Goal: Book appointment/travel/reservation

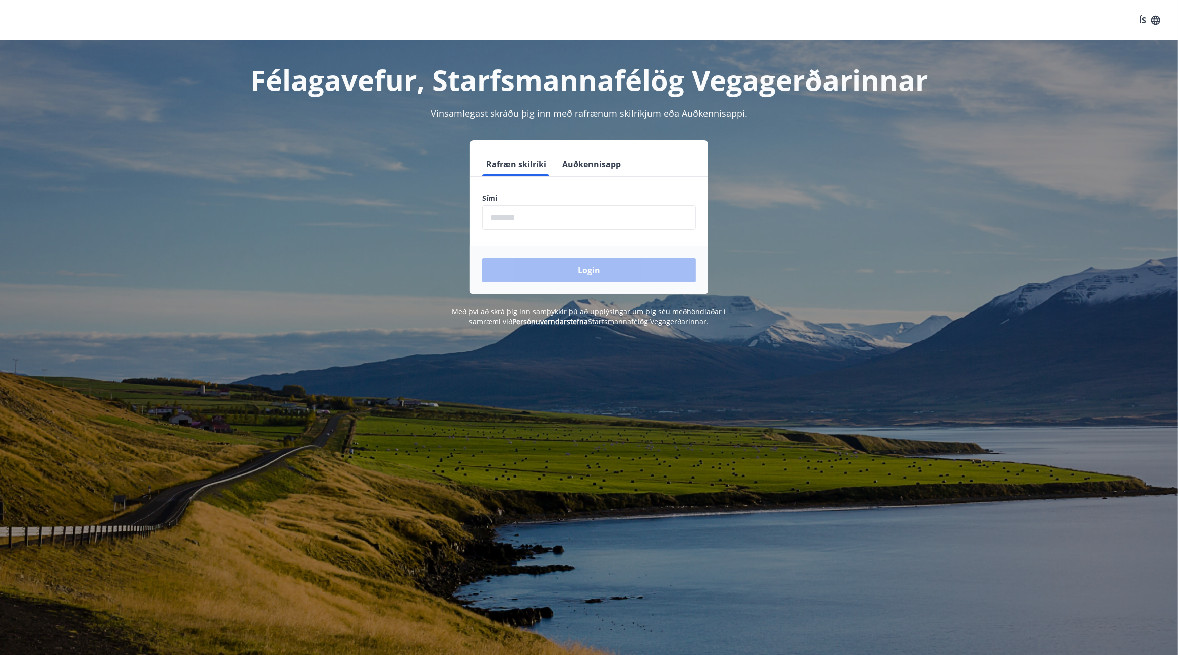
click at [769, 181] on div "Rafræn skilríki Auðkennisapp Sími ​ Login" at bounding box center [589, 217] width 702 height 154
click at [1144, 93] on div "Félagavefur, Starfsmannafélög Vegagerðarinnar Vinsamlegast skráðu þig inn með r…" at bounding box center [589, 183] width 1178 height 286
click at [542, 216] on input "phone" at bounding box center [589, 217] width 214 height 25
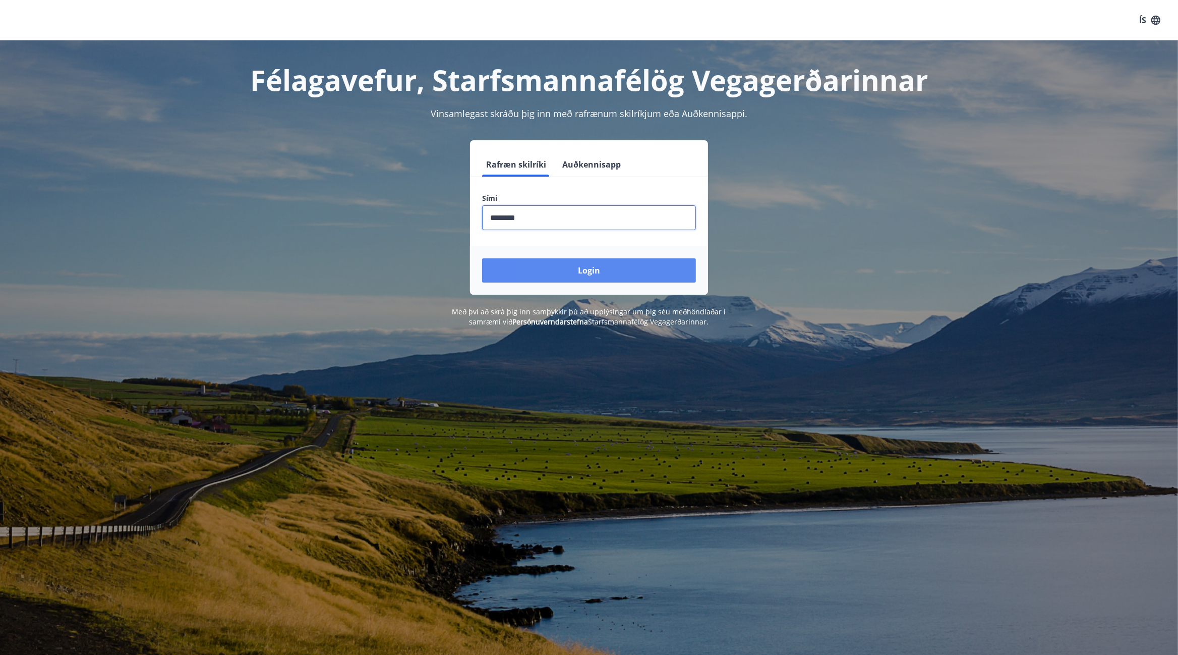
type input "********"
click at [602, 269] on button "Login" at bounding box center [589, 270] width 214 height 24
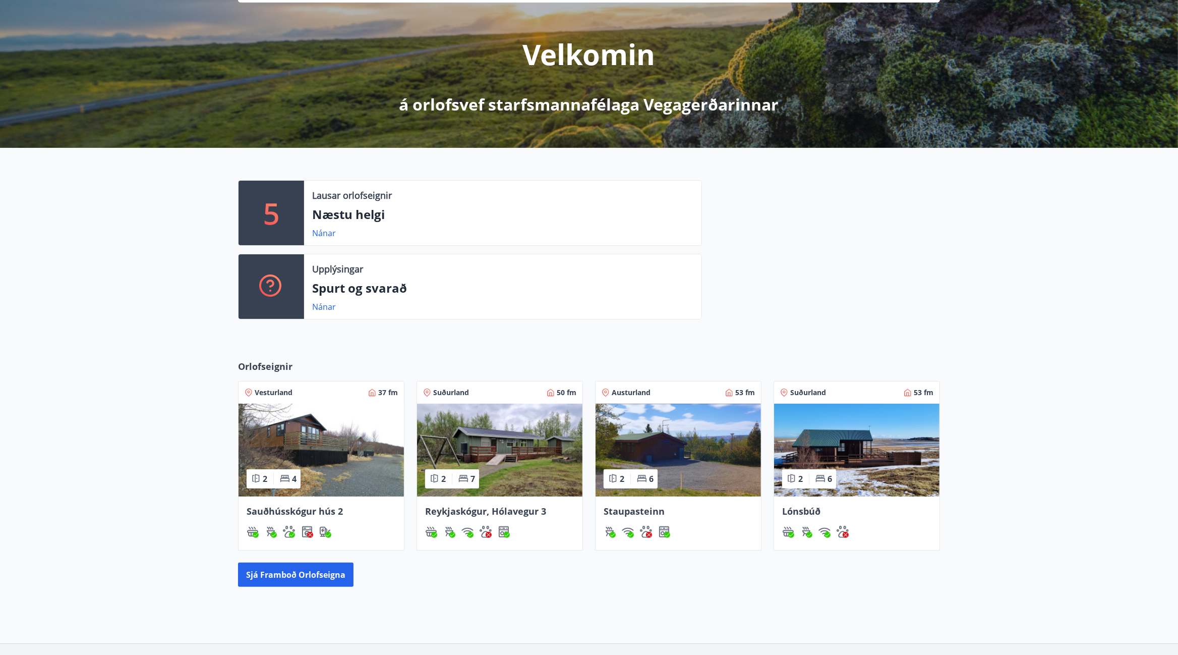
scroll to position [105, 0]
click at [682, 430] on img at bounding box center [678, 448] width 165 height 93
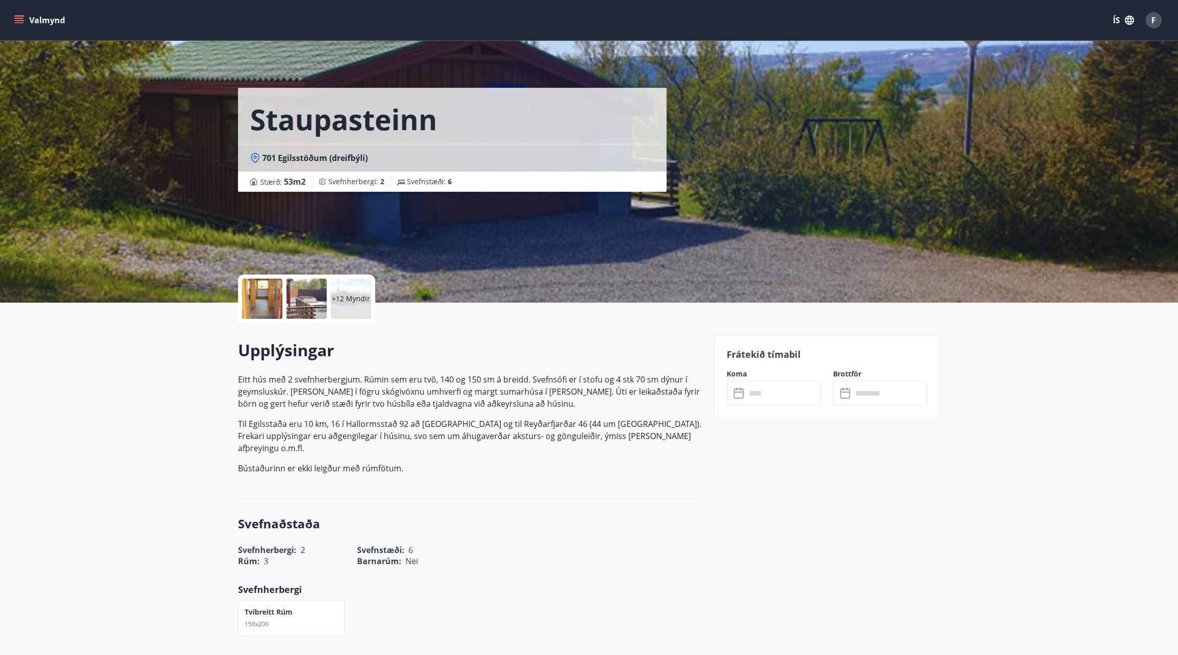
click at [738, 393] on icon at bounding box center [740, 393] width 12 height 12
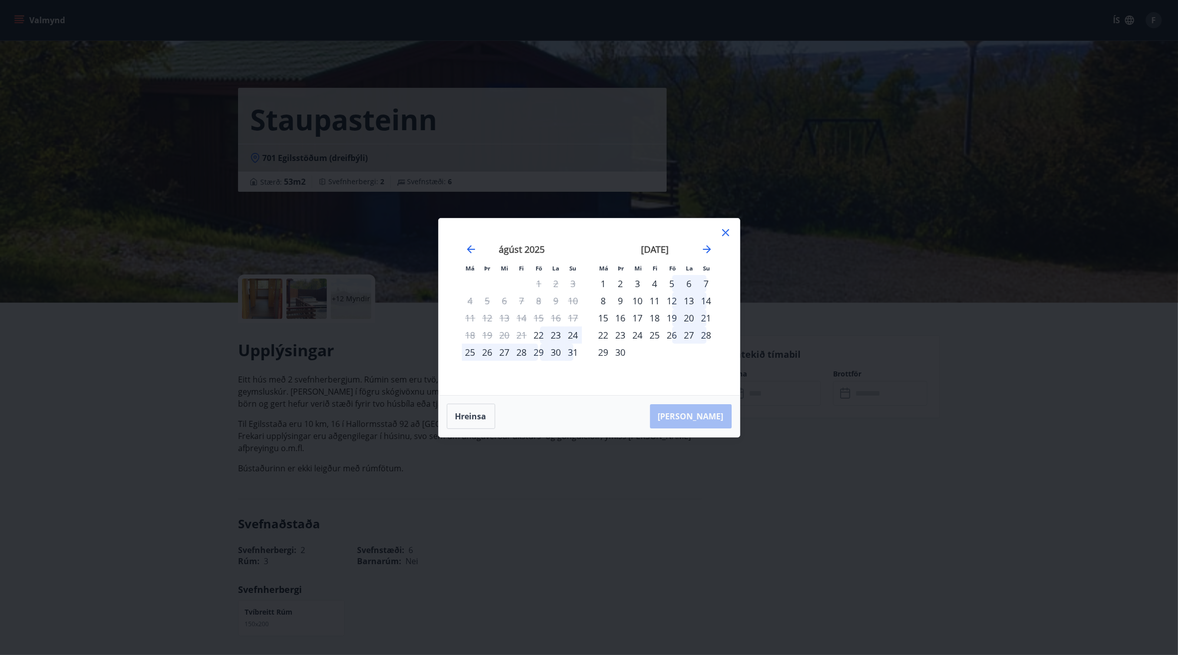
click at [726, 230] on icon at bounding box center [726, 232] width 12 height 12
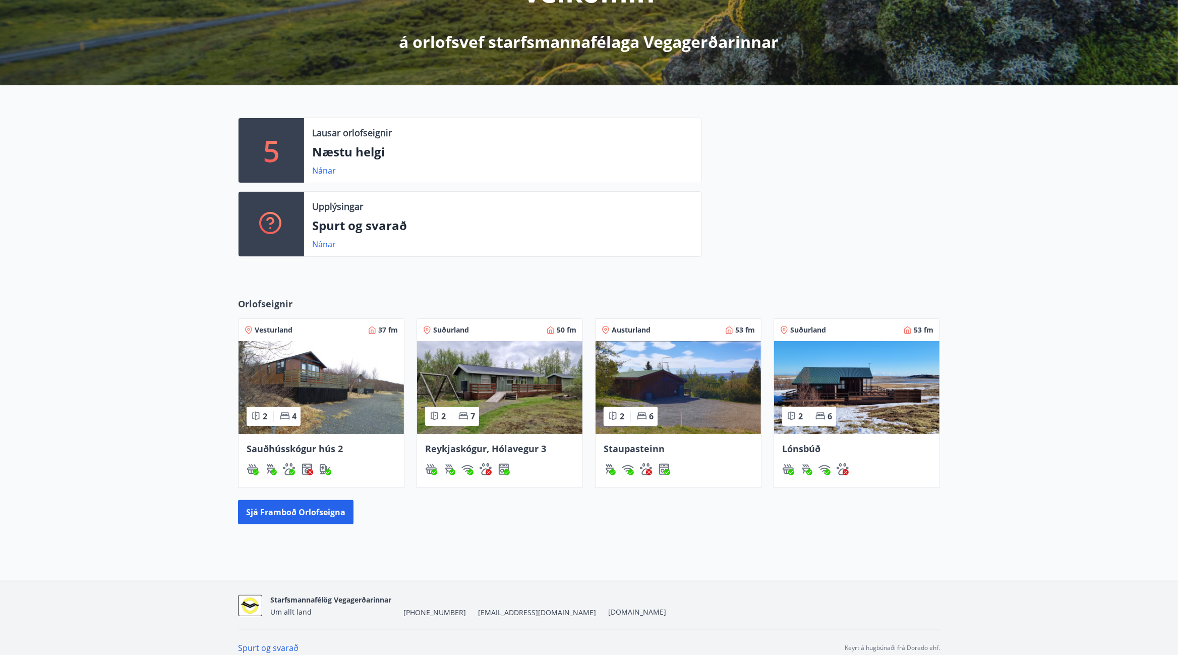
scroll to position [178, 0]
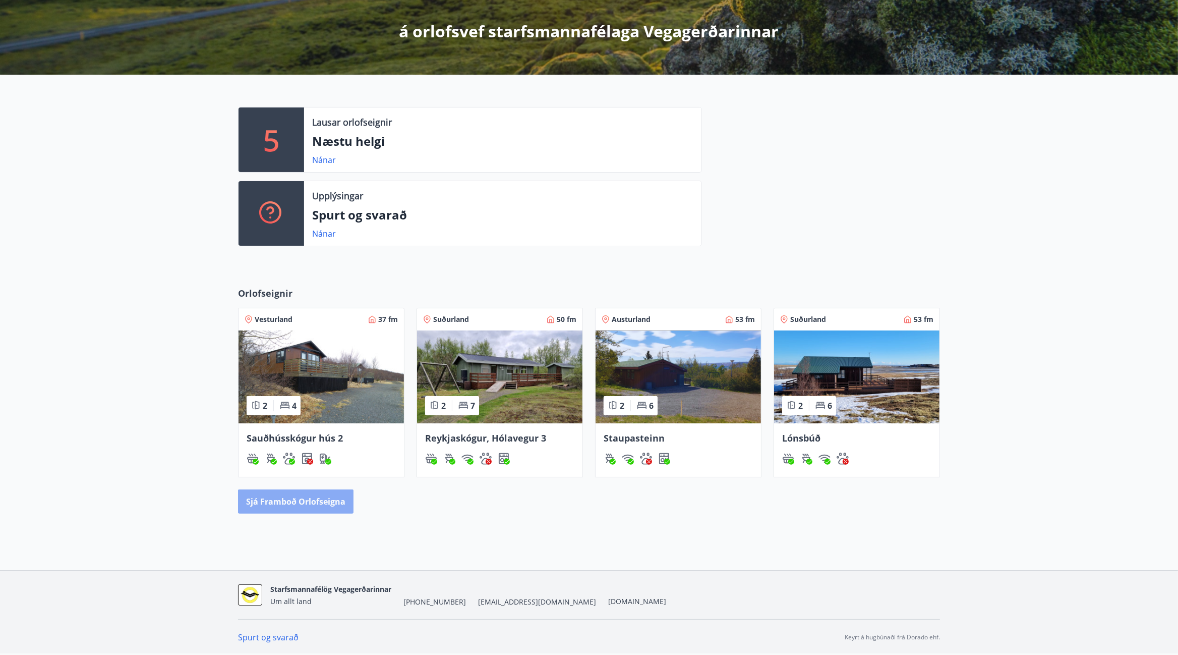
click at [316, 501] on button "Sjá framboð orlofseigna" at bounding box center [295, 501] width 115 height 24
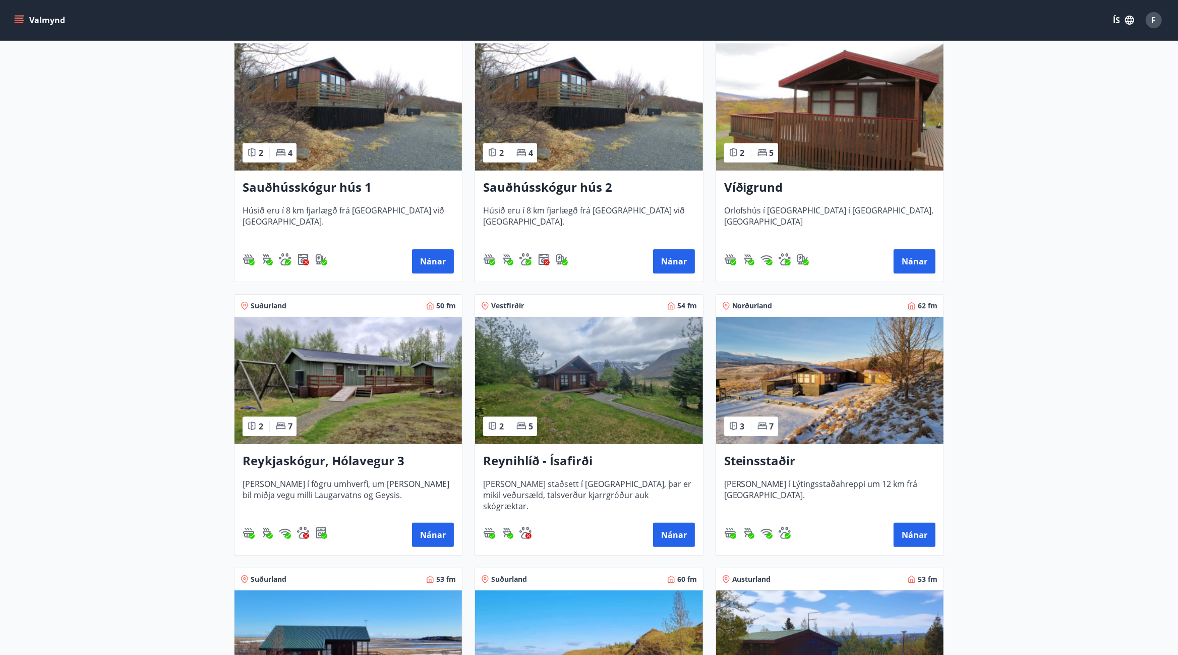
scroll to position [212, 0]
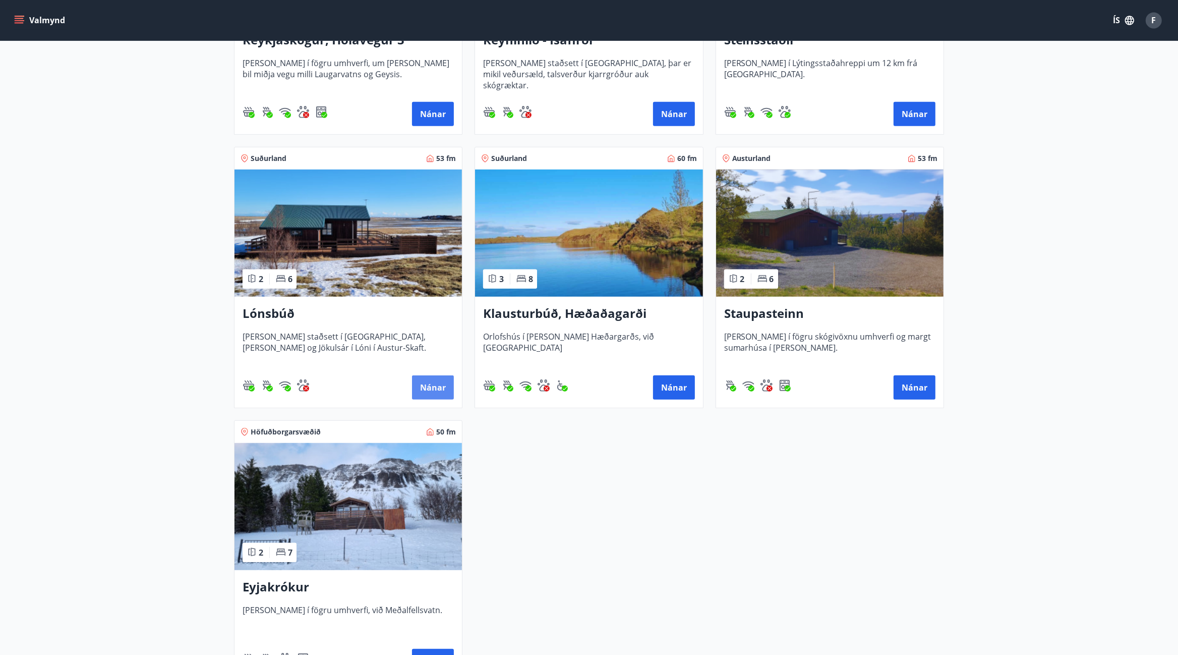
click at [432, 379] on button "Nánar" at bounding box center [433, 387] width 42 height 24
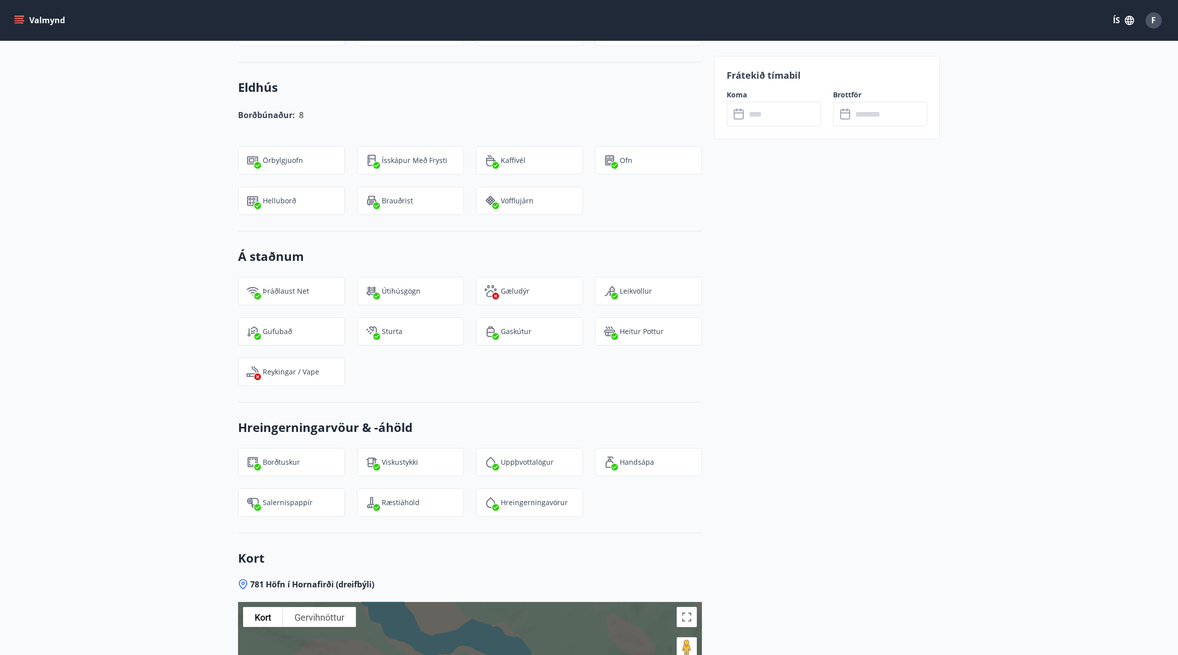
scroll to position [899, 0]
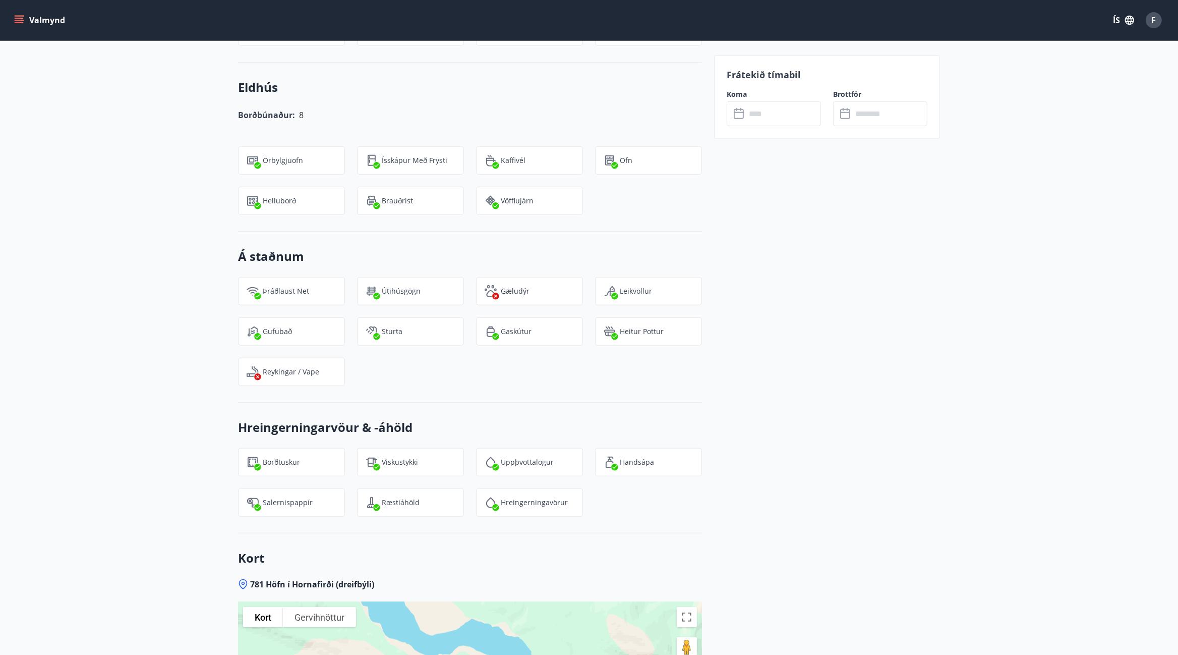
click at [758, 81] on p "Frátekið tímabil" at bounding box center [827, 74] width 201 height 13
click at [734, 91] on label "Koma" at bounding box center [774, 94] width 94 height 10
click at [738, 95] on label "Koma" at bounding box center [774, 94] width 94 height 10
click at [761, 108] on input "text" at bounding box center [783, 113] width 75 height 25
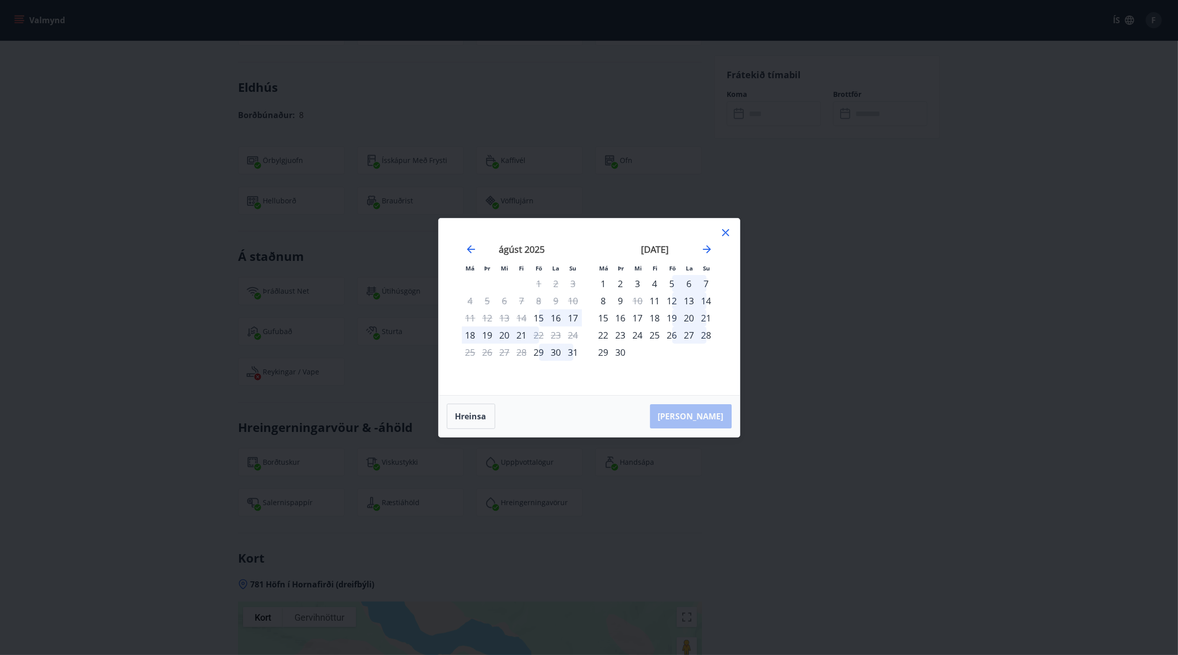
click at [730, 231] on icon at bounding box center [726, 232] width 12 height 12
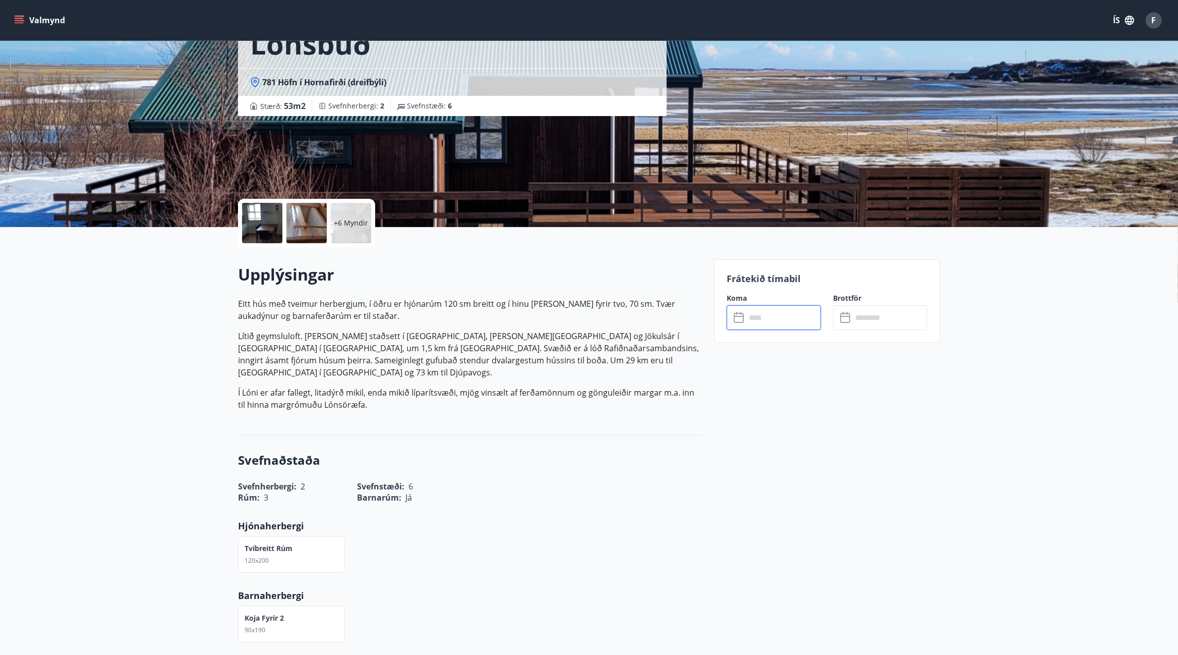
scroll to position [0, 0]
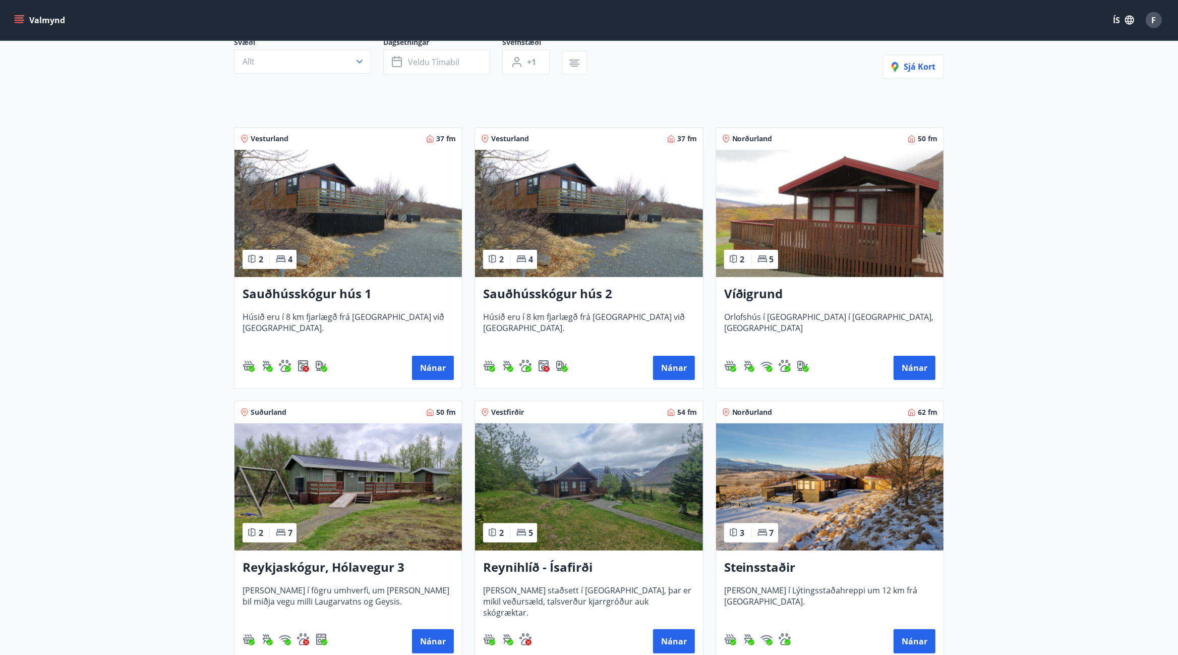
scroll to position [104, 0]
click at [912, 367] on button "Nánar" at bounding box center [915, 368] width 42 height 24
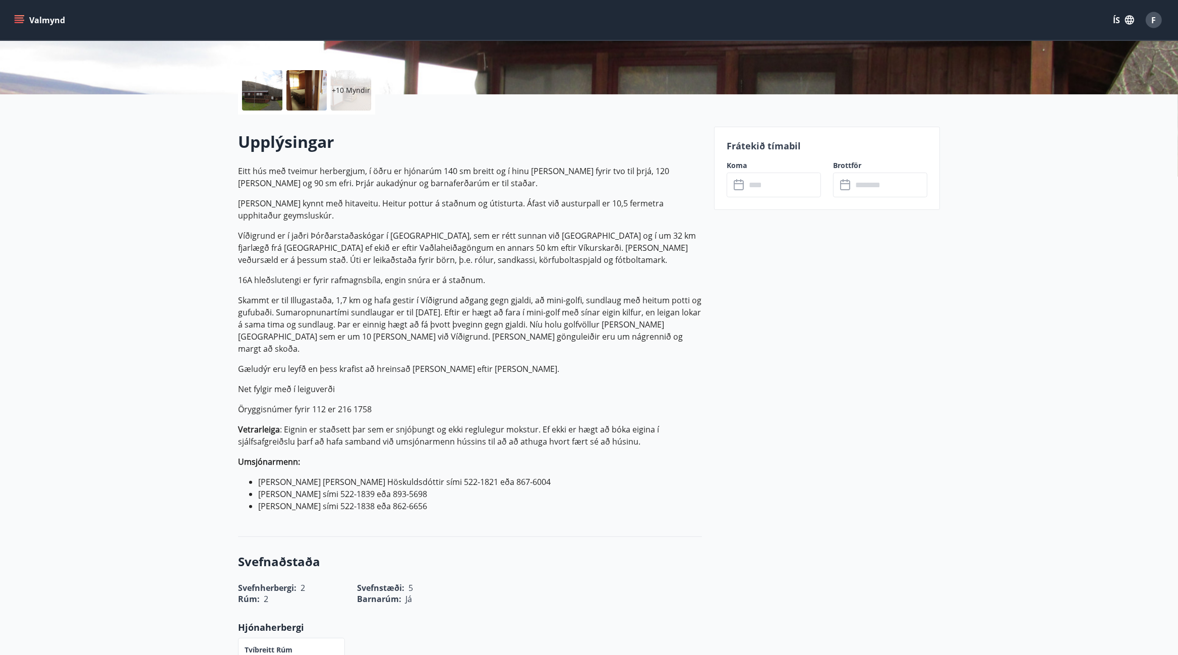
scroll to position [210, 0]
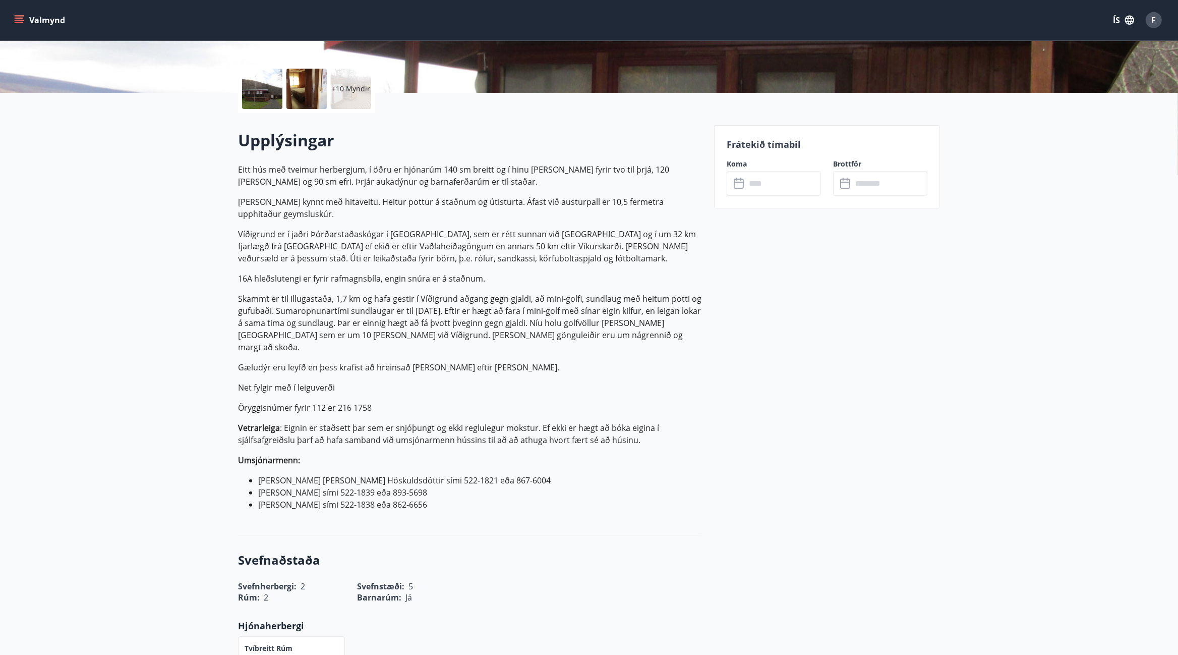
click at [758, 182] on input "text" at bounding box center [783, 183] width 75 height 25
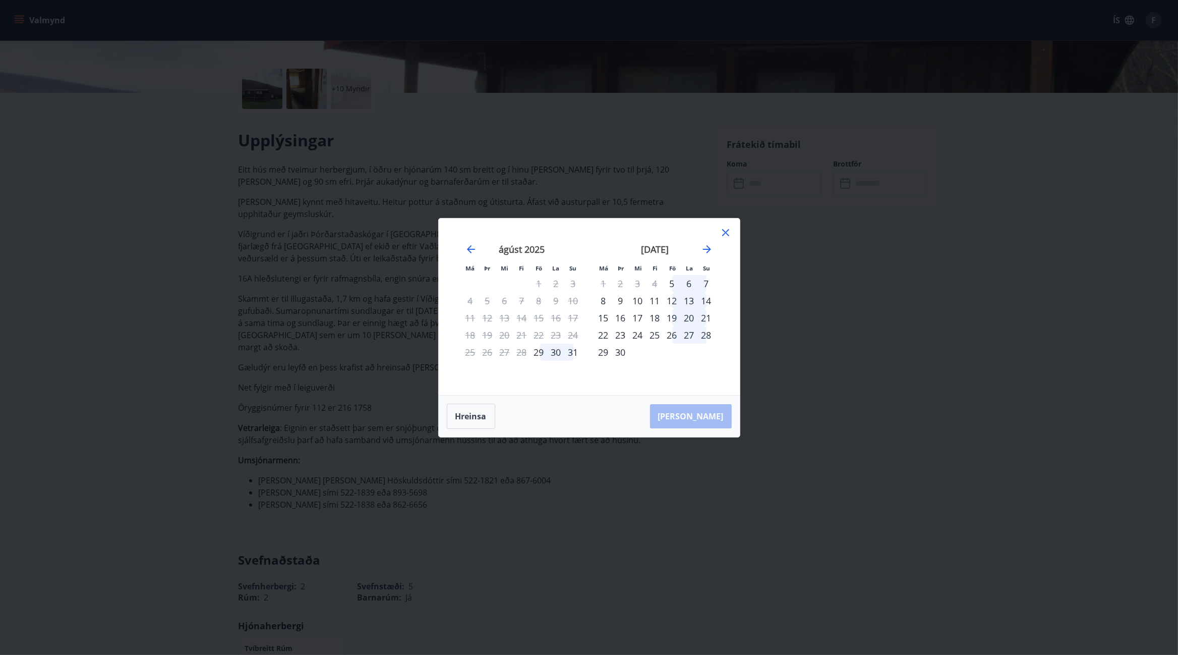
click at [726, 231] on icon at bounding box center [726, 232] width 2 height 2
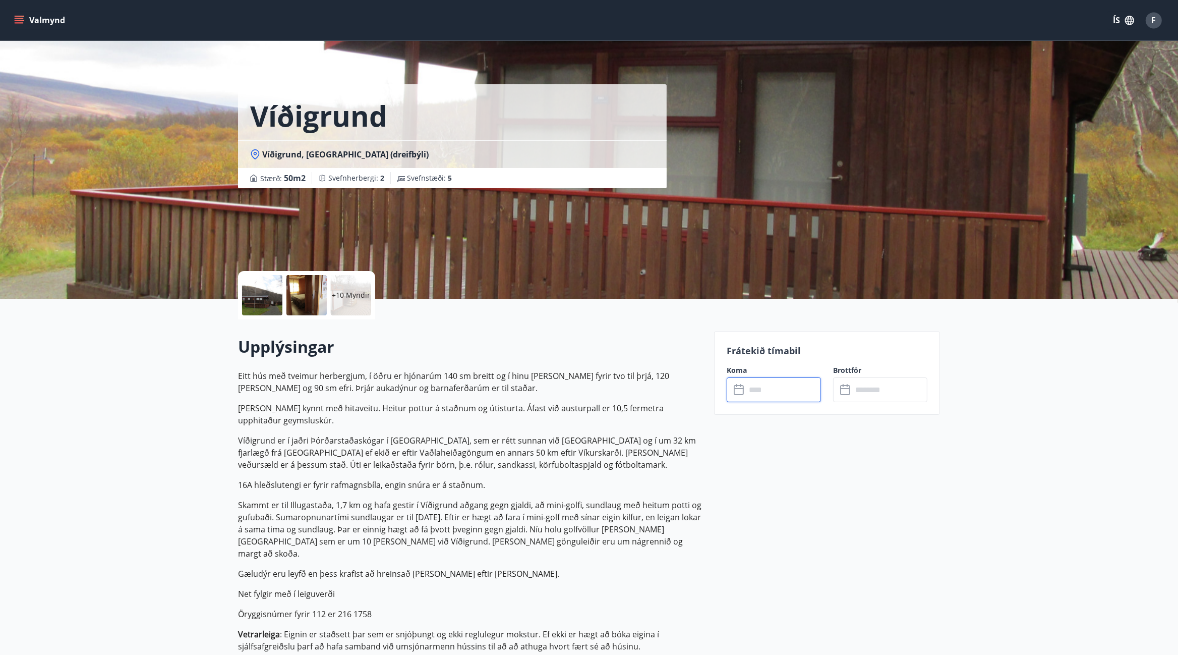
scroll to position [0, 0]
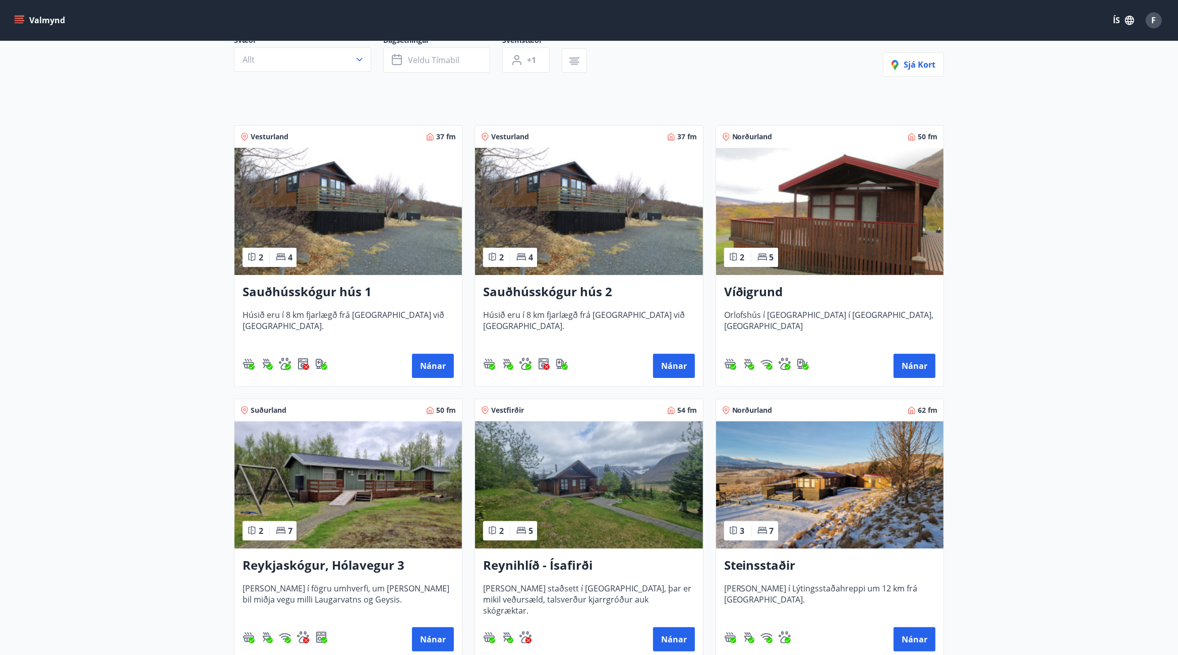
scroll to position [106, 0]
click at [679, 370] on button "Nánar" at bounding box center [674, 366] width 42 height 24
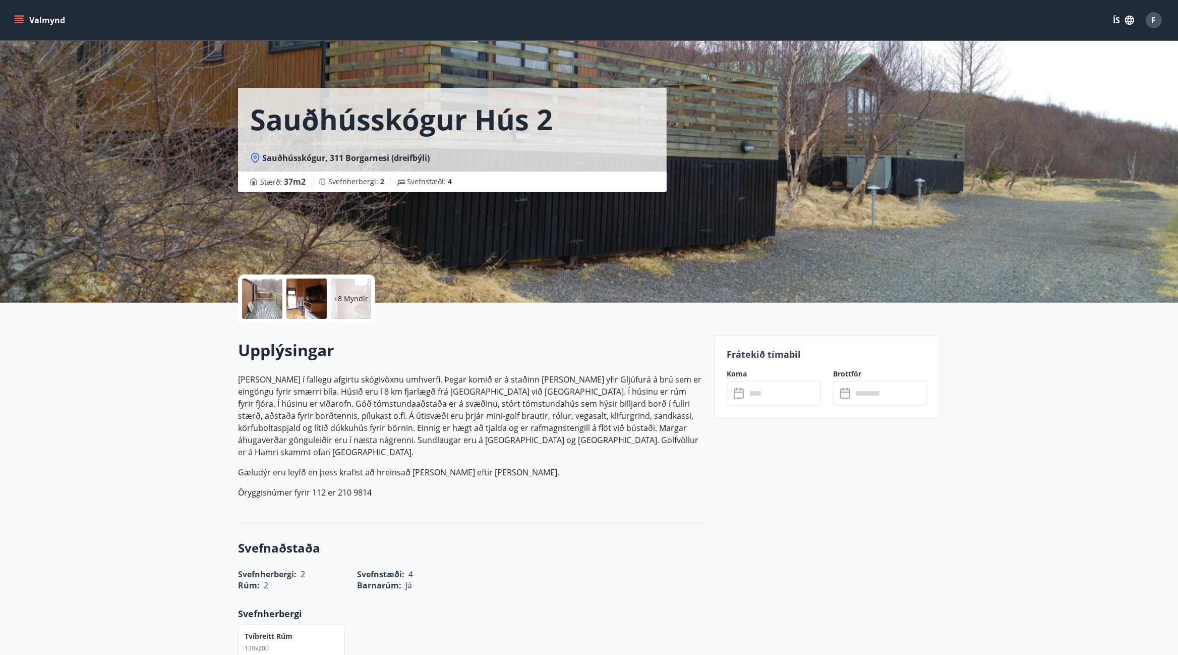
click at [744, 393] on icon at bounding box center [740, 393] width 12 height 12
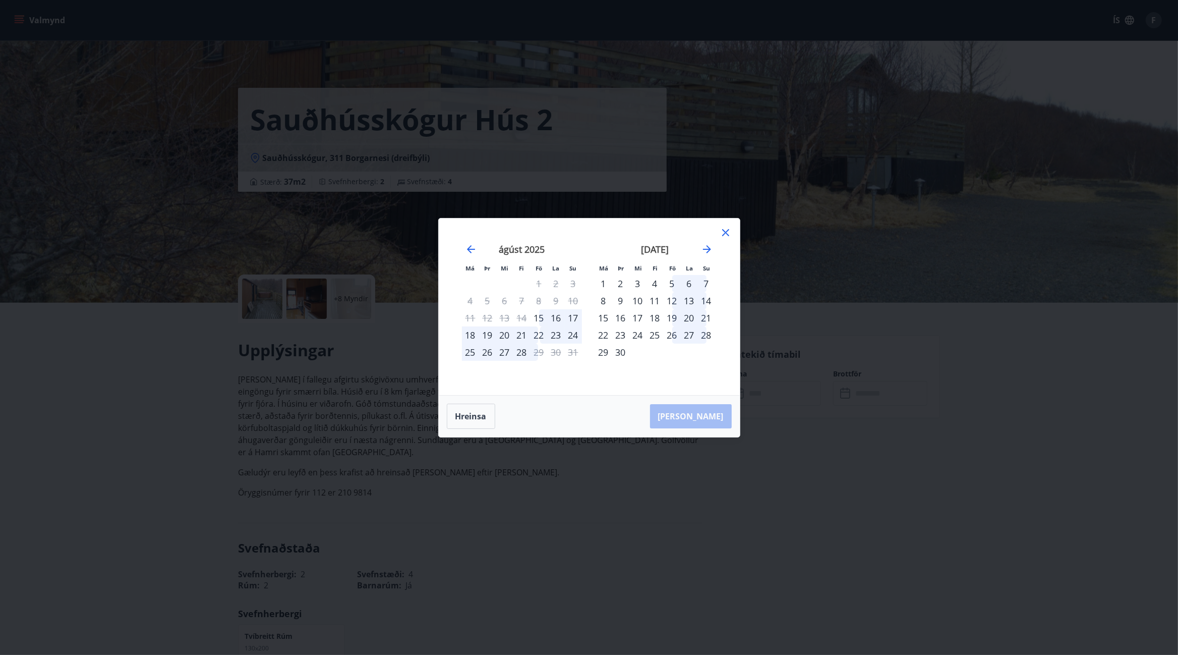
click at [724, 227] on icon at bounding box center [726, 232] width 12 height 12
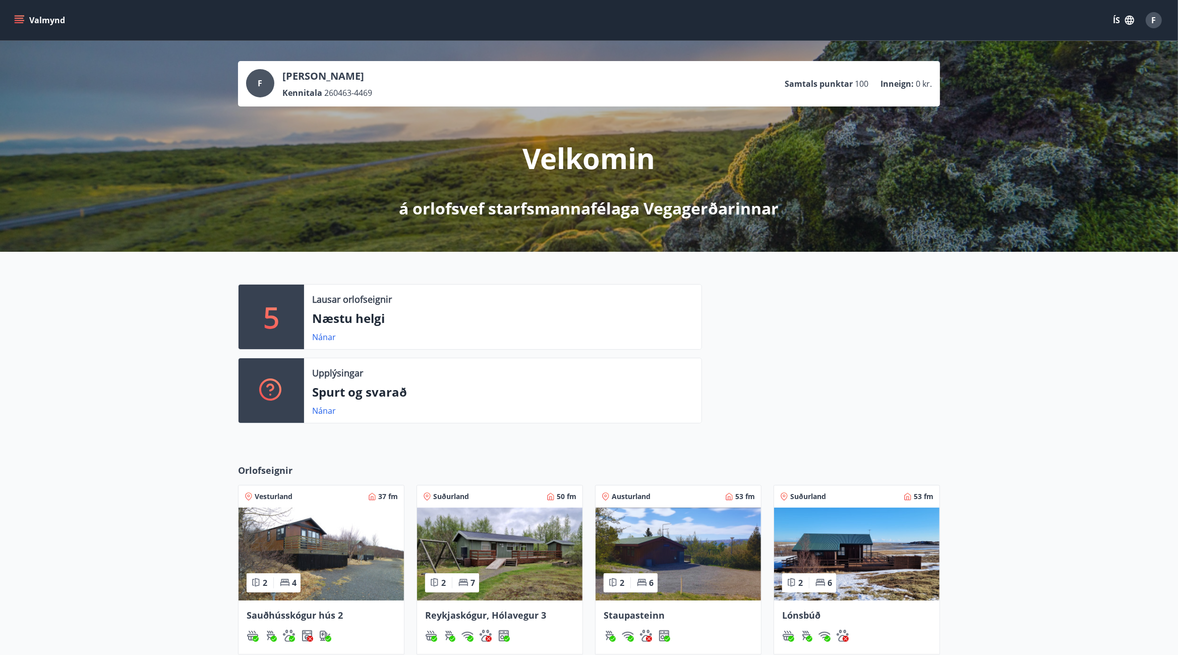
click at [877, 325] on div at bounding box center [821, 357] width 238 height 147
click at [328, 334] on link "Nánar" at bounding box center [324, 336] width 24 height 11
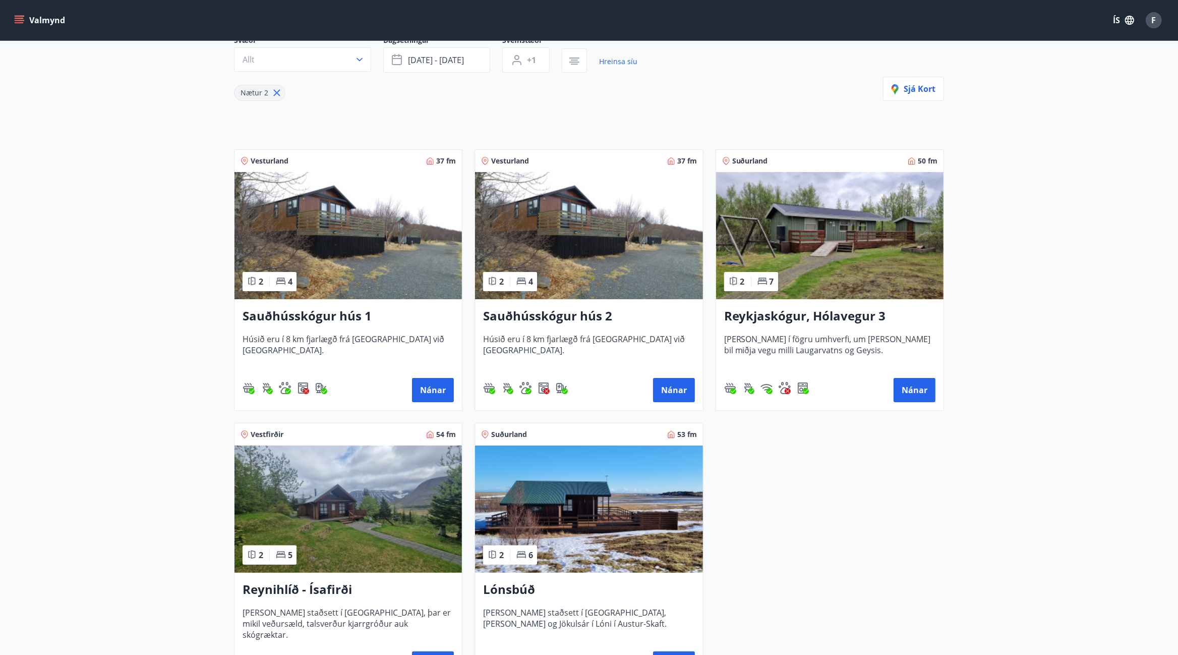
scroll to position [106, 0]
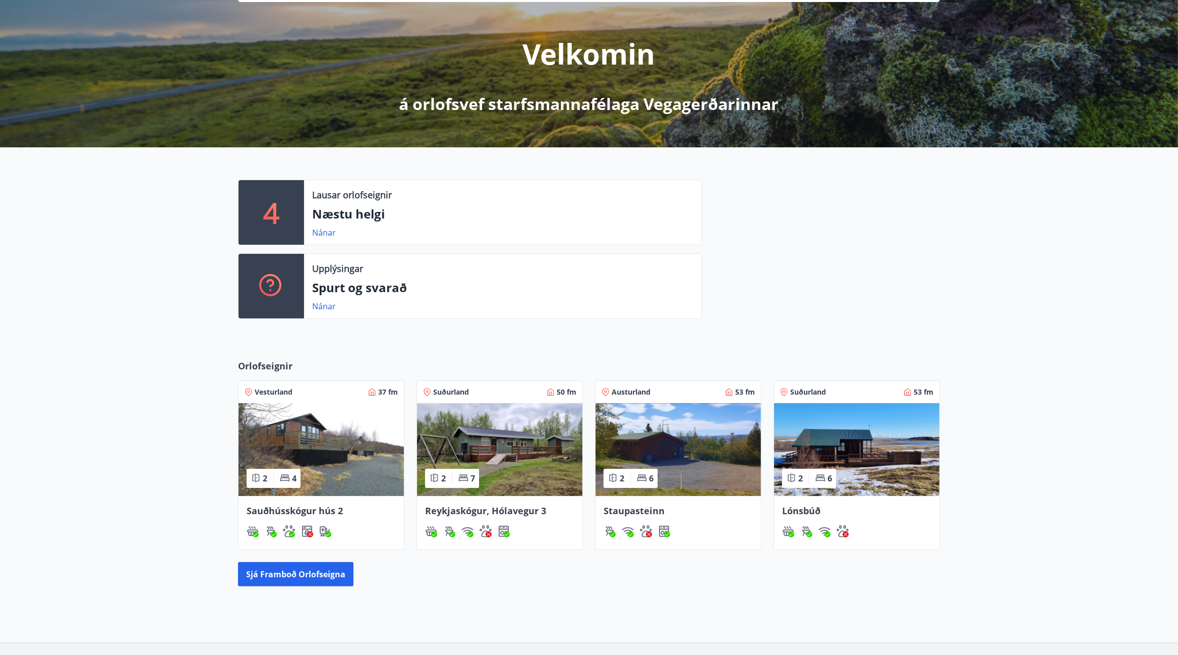
scroll to position [105, 0]
click at [842, 451] on img at bounding box center [856, 448] width 165 height 93
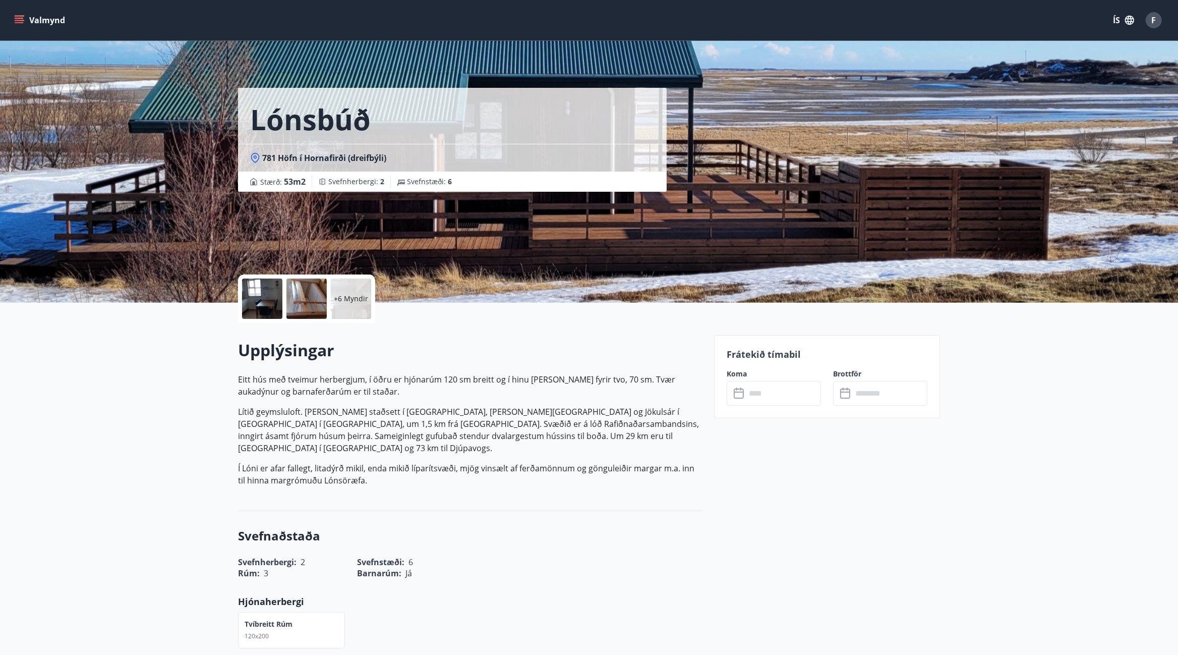
click at [357, 315] on div "+6 Myndir" at bounding box center [351, 298] width 40 height 40
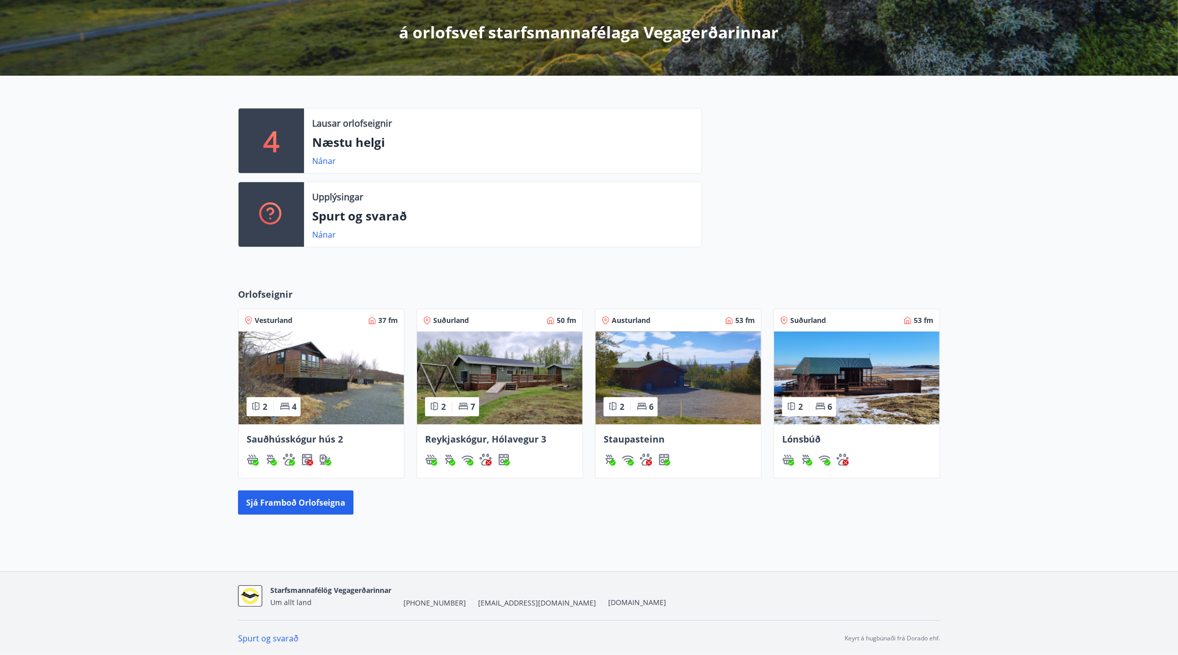
scroll to position [178, 0]
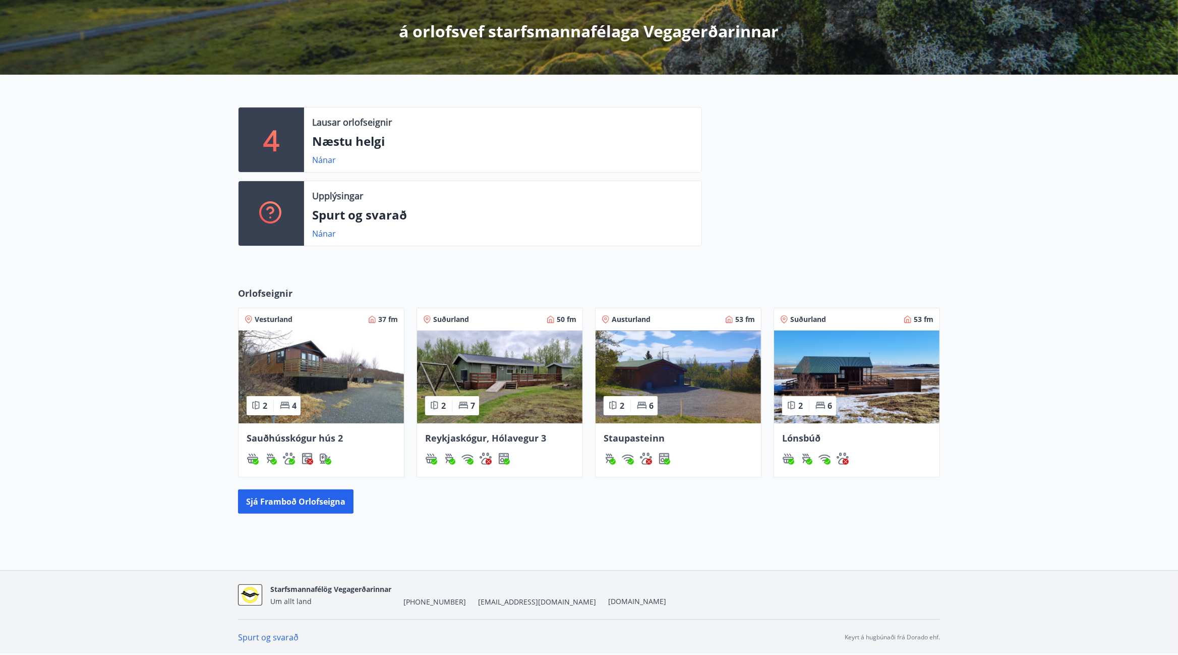
click at [855, 390] on img at bounding box center [856, 376] width 165 height 93
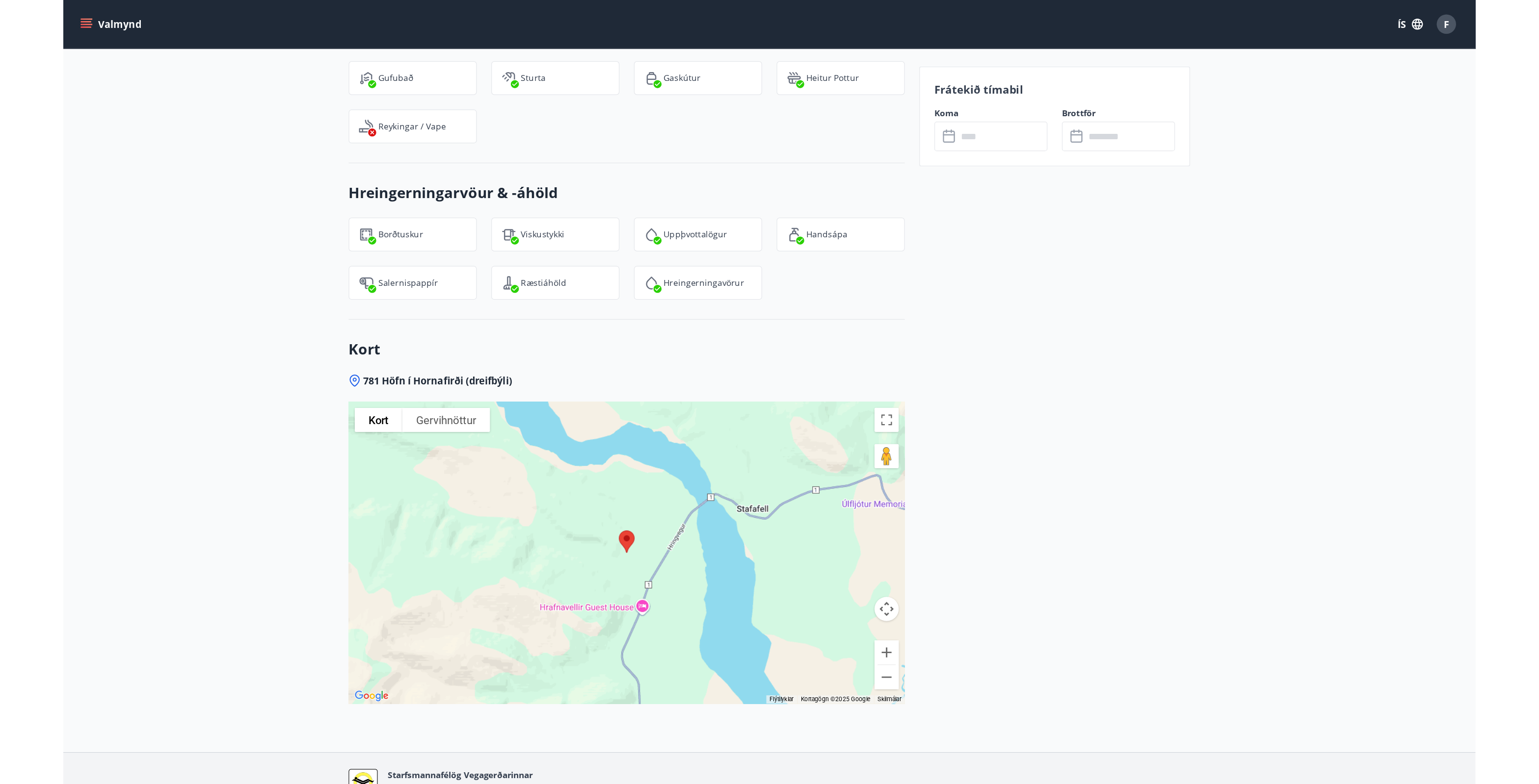
scroll to position [1031, 0]
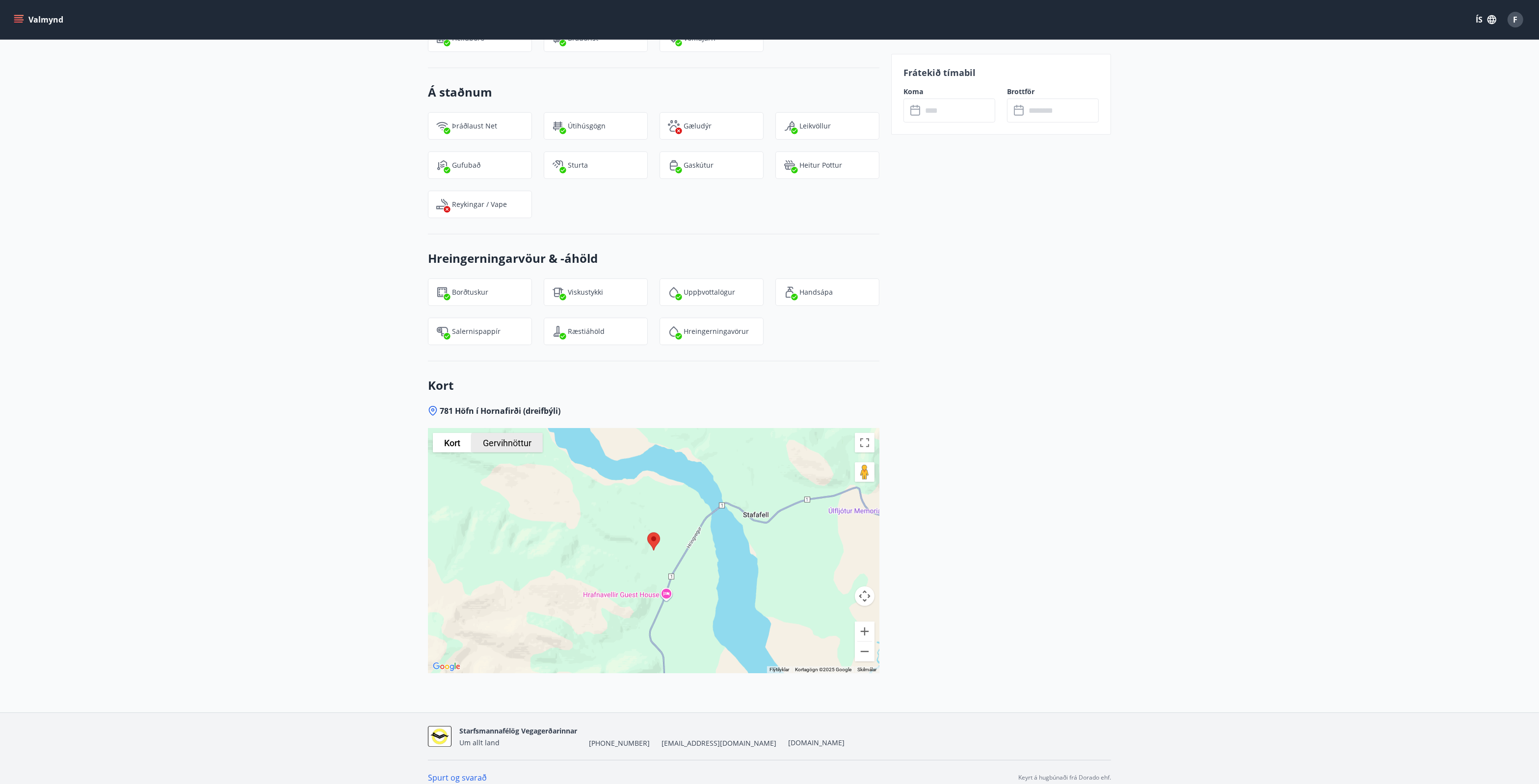
click at [499, 433] on button "Gervihnöttur" at bounding box center [507, 443] width 71 height 19
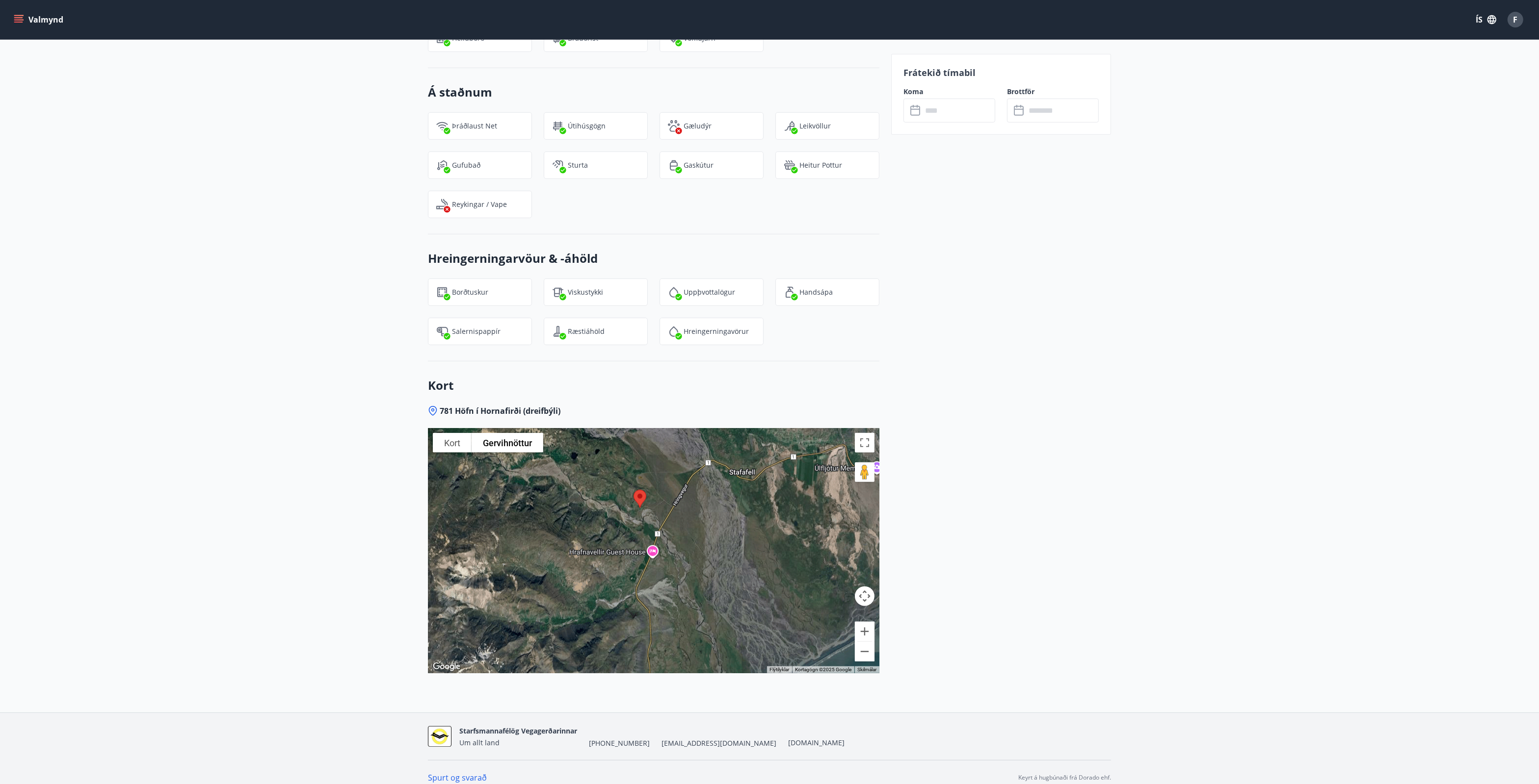
drag, startPoint x: 745, startPoint y: 563, endPoint x: 731, endPoint y: 519, distance: 46.2
click at [731, 519] on div at bounding box center [654, 551] width 451 height 245
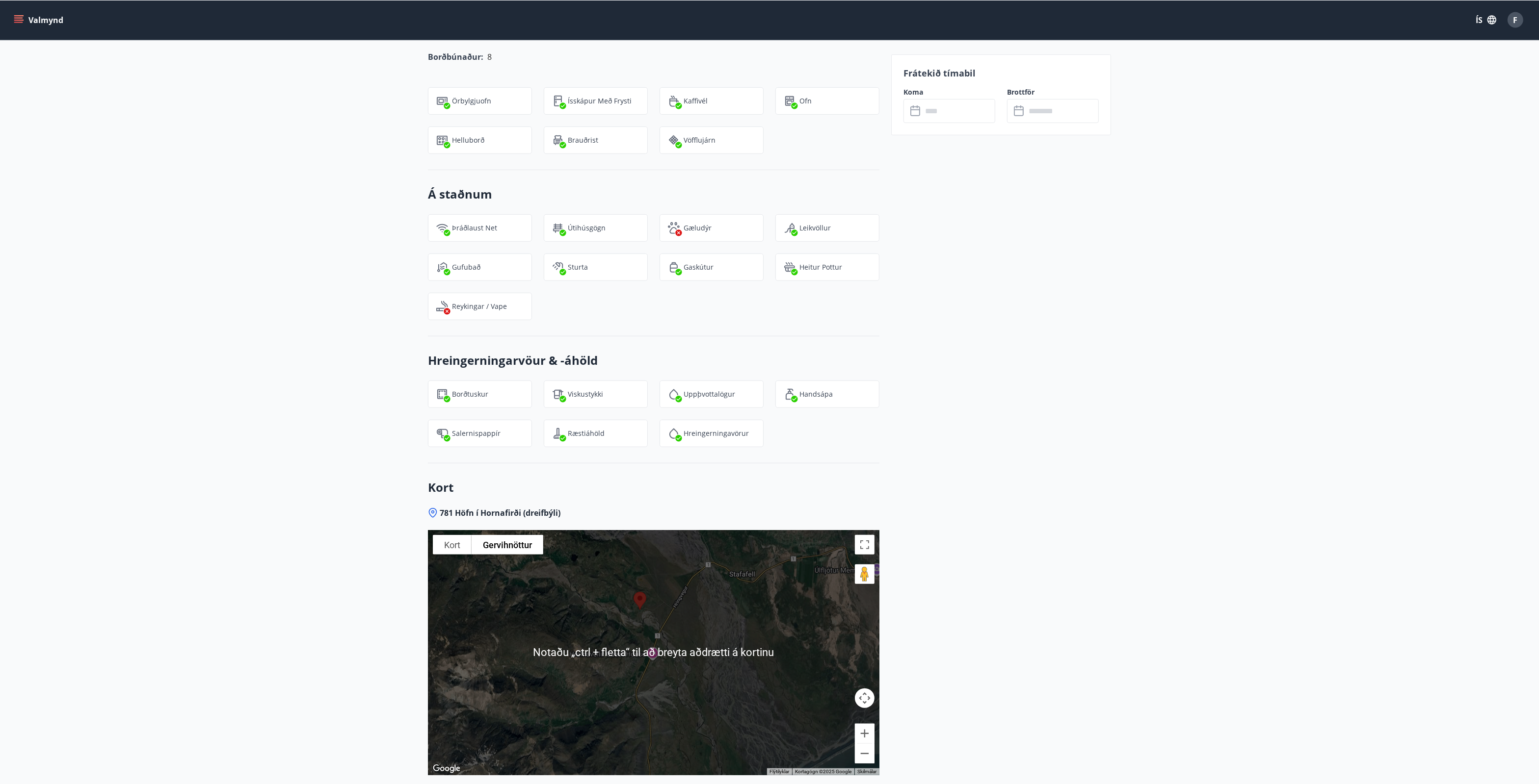
scroll to position [929, 0]
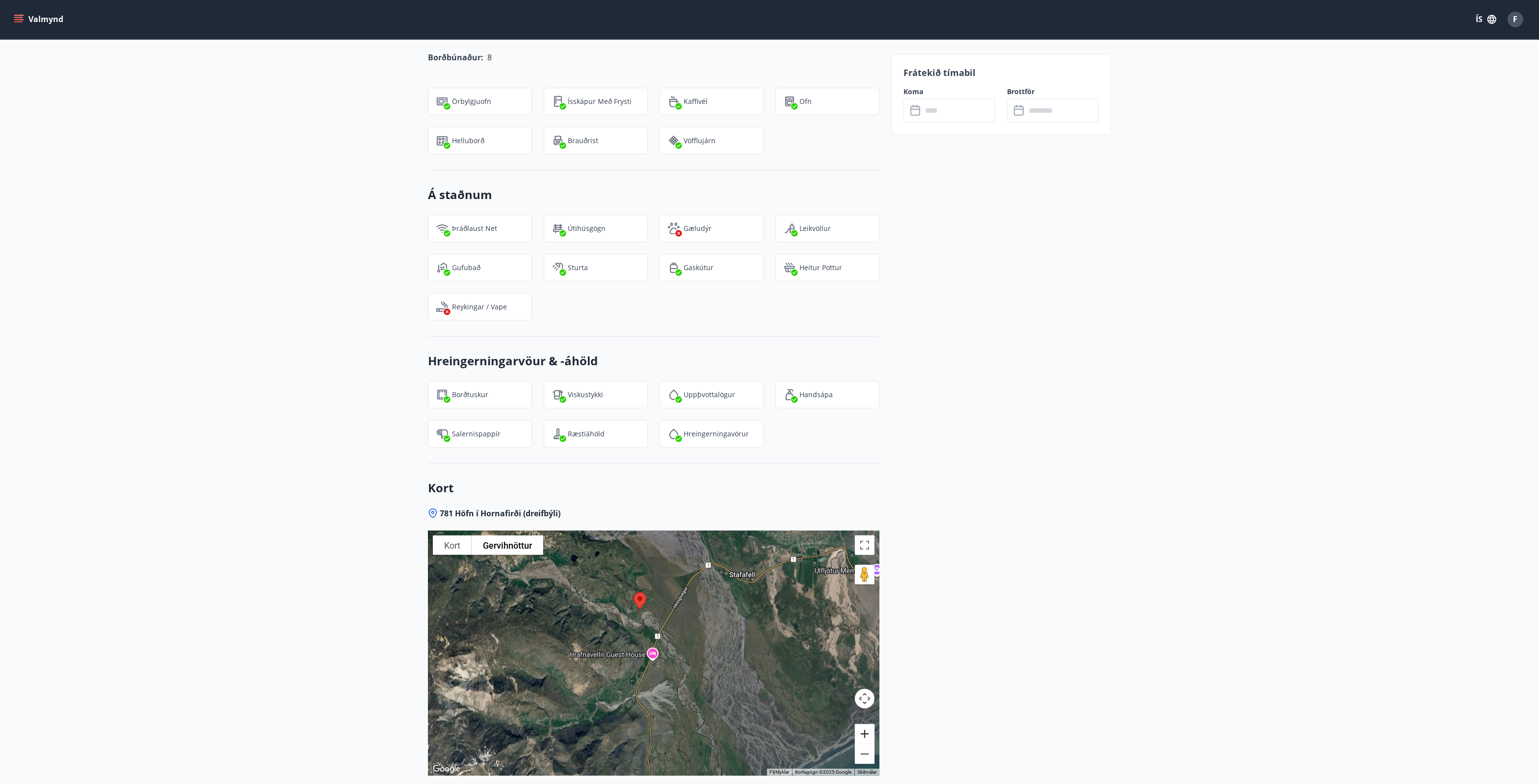
click at [868, 636] on button "Stækka" at bounding box center [865, 734] width 19 height 19
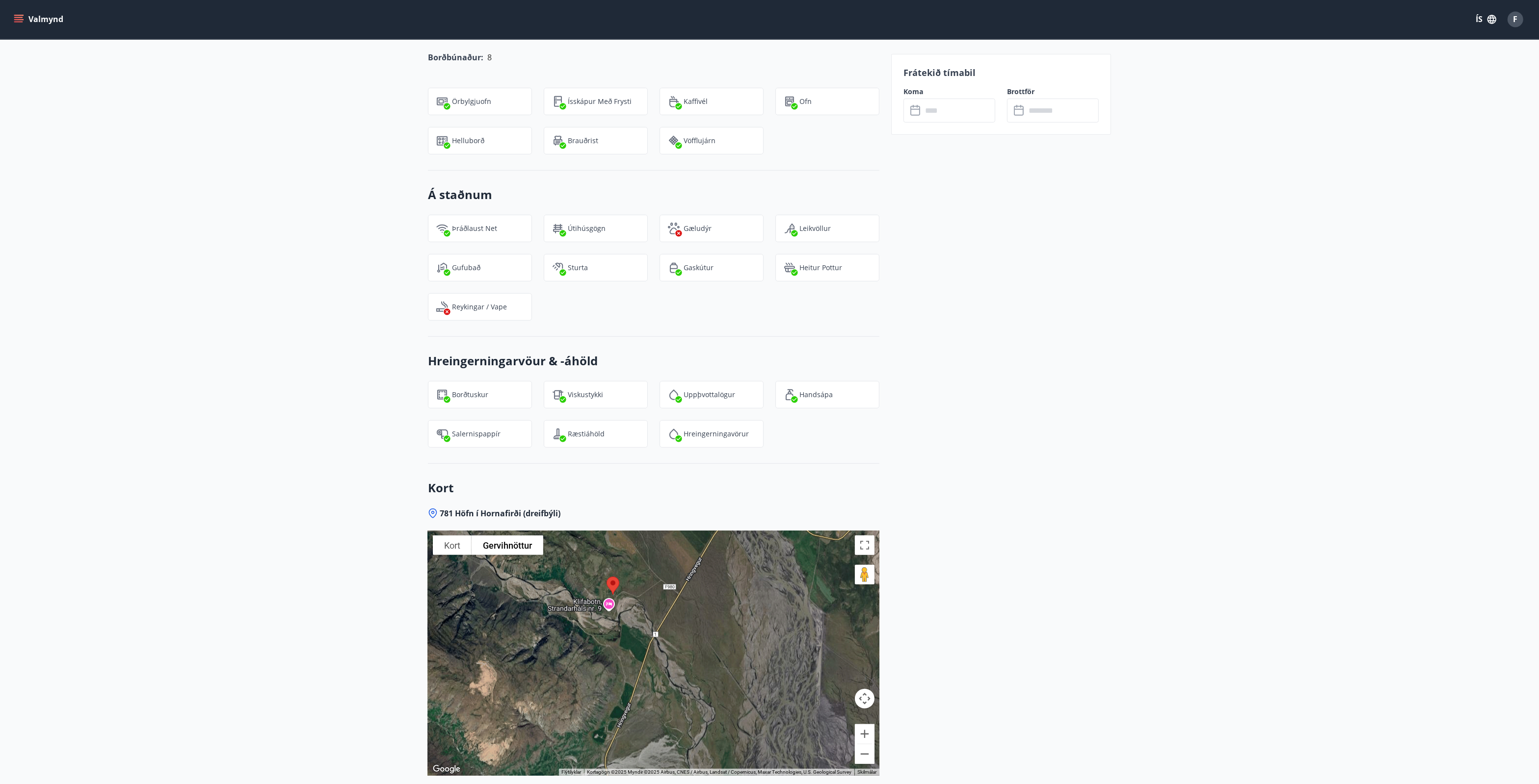
drag, startPoint x: 758, startPoint y: 617, endPoint x: 743, endPoint y: 647, distance: 33.5
click at [743, 636] on div at bounding box center [654, 654] width 451 height 245
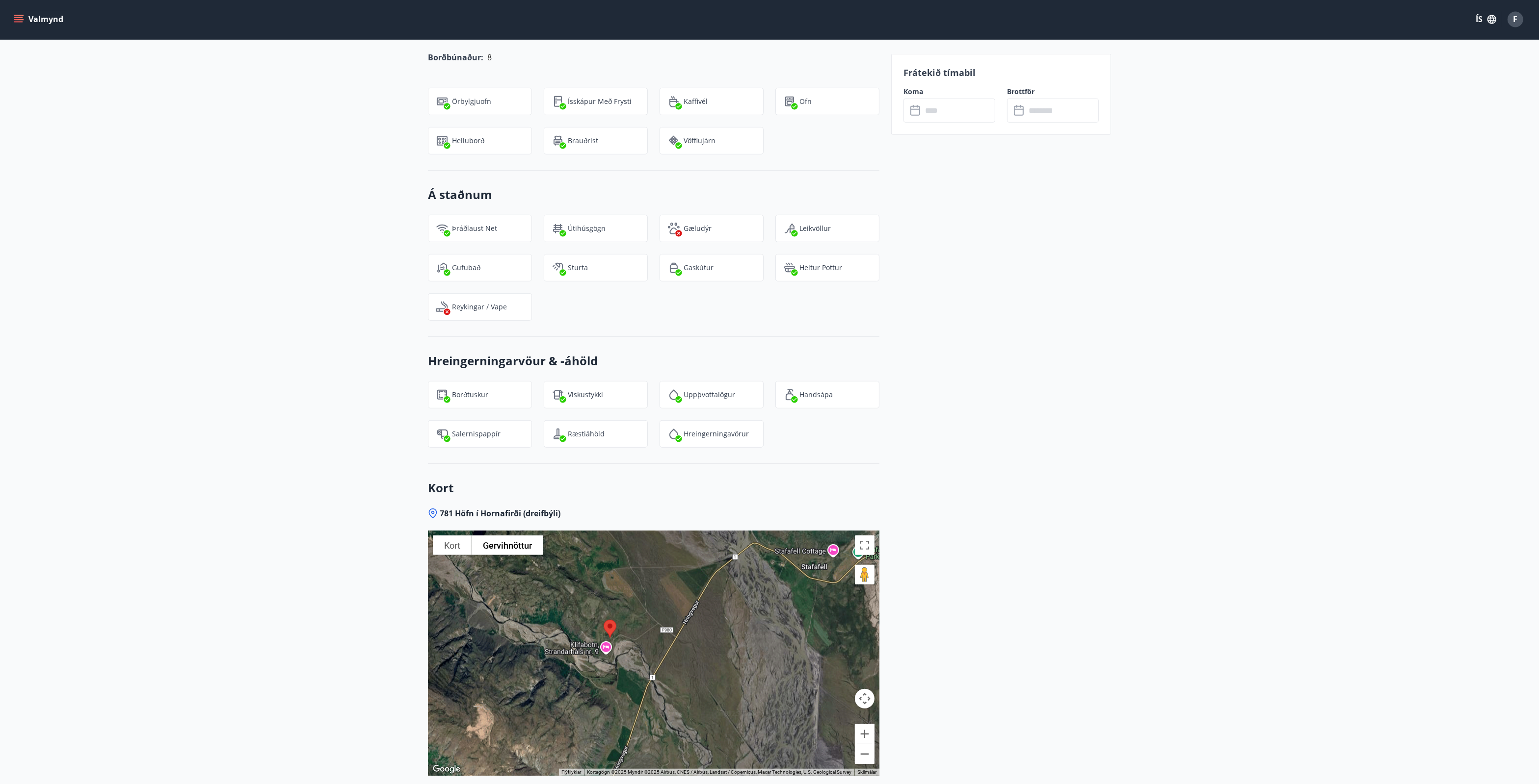
drag, startPoint x: 753, startPoint y: 580, endPoint x: 749, endPoint y: 628, distance: 48.2
click at [749, 628] on div at bounding box center [654, 654] width 451 height 245
click at [591, 636] on div at bounding box center [654, 654] width 451 height 245
click at [749, 585] on div "Klifabotn, Strandarháls nr. 9 Klifabotn, Strandarháls nr. 9 C349+[GEOGRAPHIC_DA…" at bounding box center [654, 654] width 451 height 245
click at [665, 581] on div "Klifabotn, Strandarháls nr. 9 Klifabotn, Strandarháls nr. 9 C349+[GEOGRAPHIC_DA…" at bounding box center [654, 654] width 451 height 245
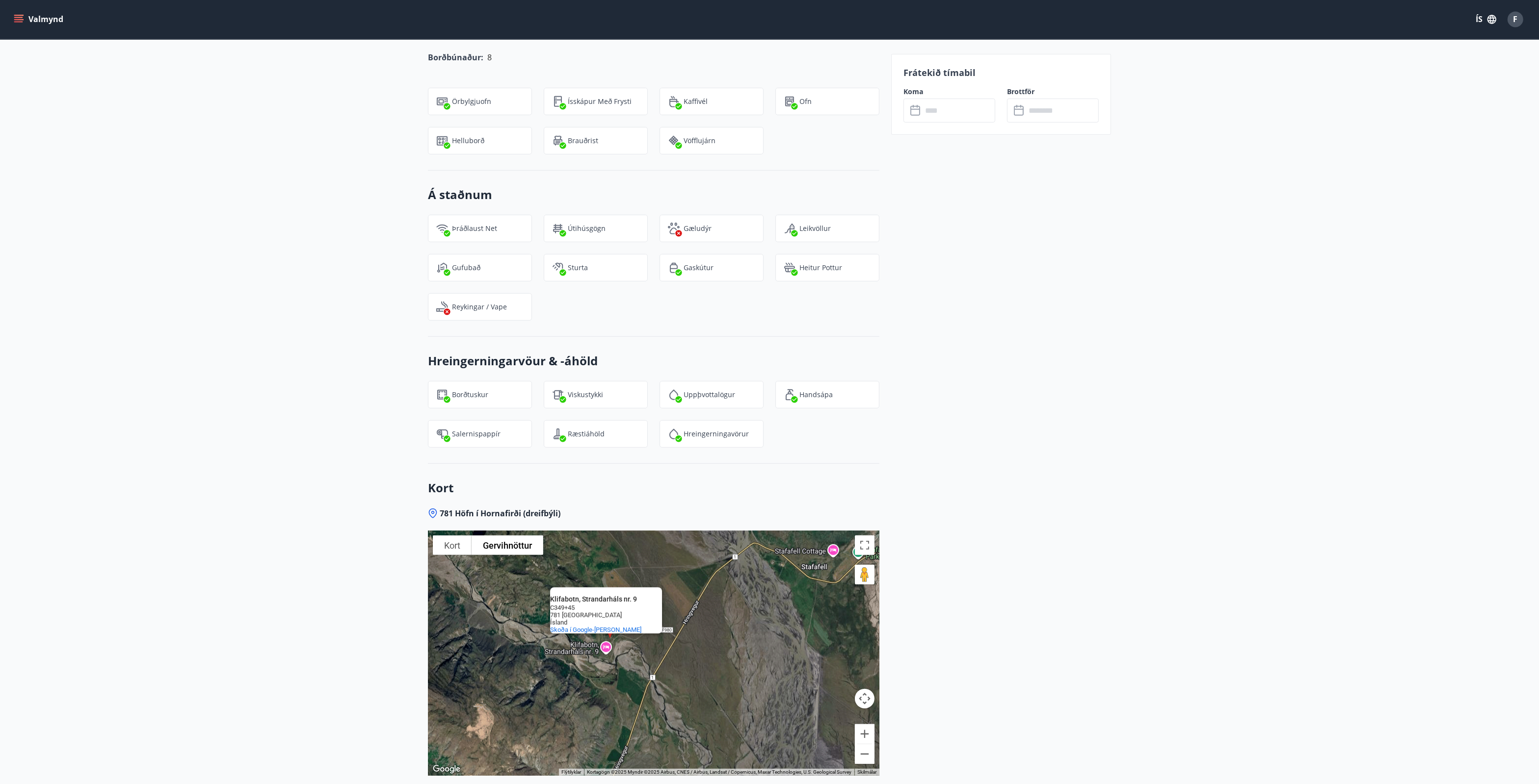
click at [673, 563] on div "Klifabotn, Strandarháls nr. 9 Klifabotn, Strandarháls nr. 9 C349+[GEOGRAPHIC_DA…" at bounding box center [654, 654] width 451 height 245
click at [522, 562] on div "Klifabotn, Strandarháls nr. 9 Klifabotn, Strandarháls nr. 9 C349+[GEOGRAPHIC_DA…" at bounding box center [654, 654] width 451 height 245
click at [604, 636] on div "Klifabotn, Strandarháls nr. 9 Klifabotn, Strandarháls nr. 9 C349+[GEOGRAPHIC_DA…" at bounding box center [654, 654] width 451 height 245
click at [606, 636] on div "Klifabotn, Strandarháls nr. 9 Klifabotn, Strandarháls nr. 9 C349+[GEOGRAPHIC_DA…" at bounding box center [654, 654] width 451 height 245
